Goal: Information Seeking & Learning: Understand process/instructions

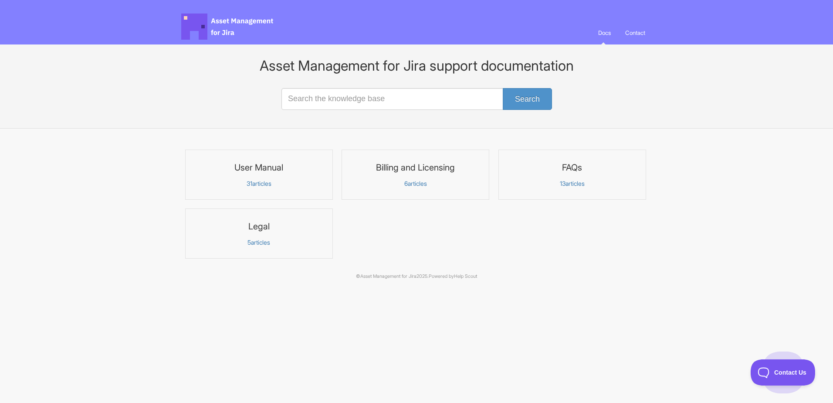
click at [558, 171] on h3 "FAQs" at bounding box center [572, 167] width 136 height 11
click at [262, 184] on p "31 articles" at bounding box center [259, 184] width 136 height 8
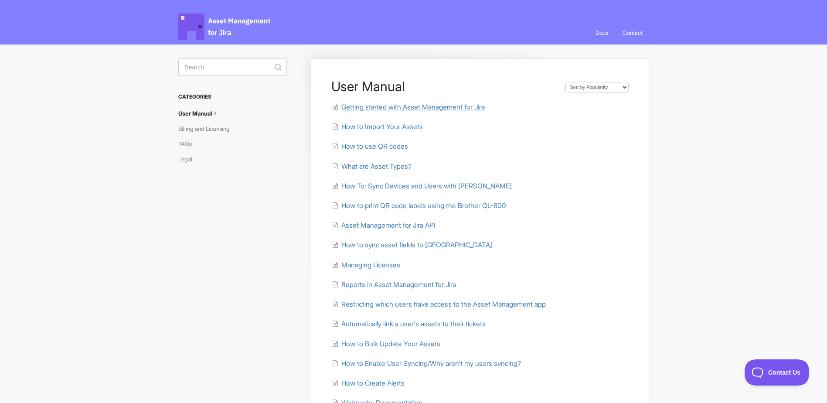
click at [408, 107] on span "Getting started with Asset Management for Jira" at bounding box center [412, 107] width 143 height 8
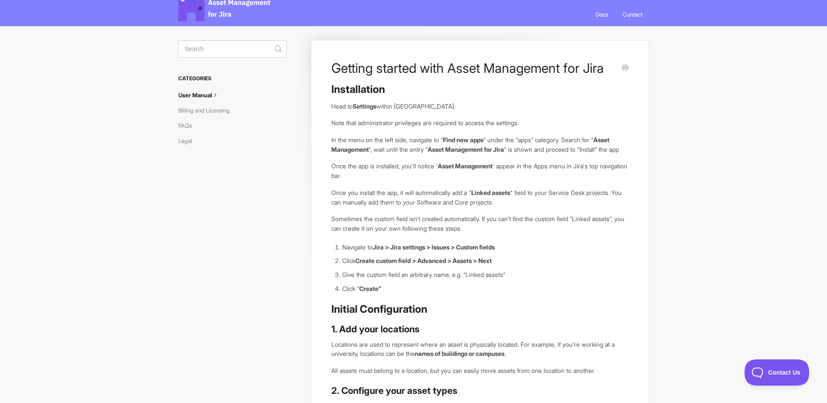
scroll to position [7, 0]
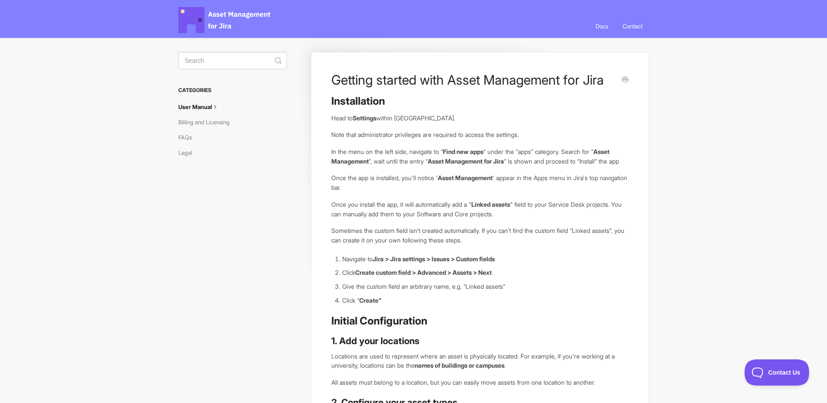
click at [213, 107] on link "User Manual" at bounding box center [202, 107] width 48 height 14
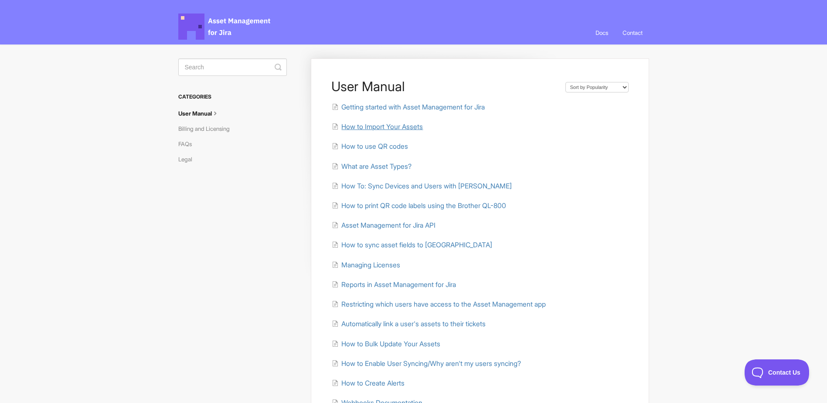
click at [407, 128] on span "How to Import Your Assets" at bounding box center [382, 126] width 82 height 8
